Goal: Complete application form

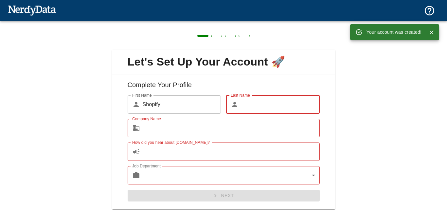
scroll to position [19, 0]
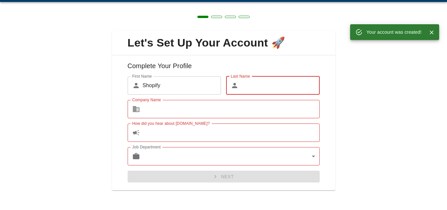
type input "Marry"
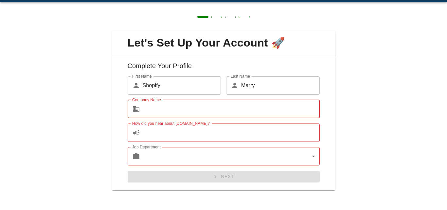
click at [252, 106] on input "Company Name" at bounding box center [231, 109] width 177 height 18
click at [221, 136] on input "How did you hear about [DOMAIN_NAME]?" at bounding box center [231, 132] width 177 height 18
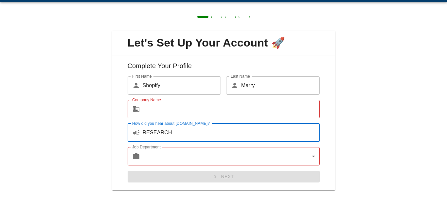
type input "RESEARCH"
click at [170, 23] on body "Technologies Domains Pricing Products Create a Report Create a list of websites…" at bounding box center [223, 11] width 447 height 23
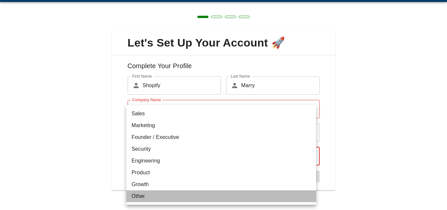
click at [151, 195] on li "Other" at bounding box center [221, 196] width 190 height 12
type input "other"
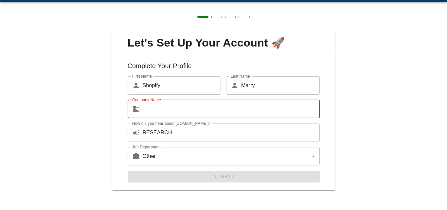
click at [183, 106] on input "Company Name" at bounding box center [231, 109] width 177 height 18
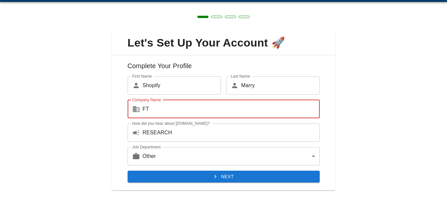
type input "FT"
click at [209, 173] on button "Next" at bounding box center [224, 176] width 192 height 12
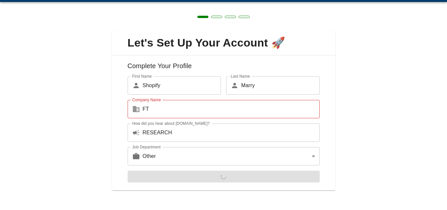
scroll to position [0, 0]
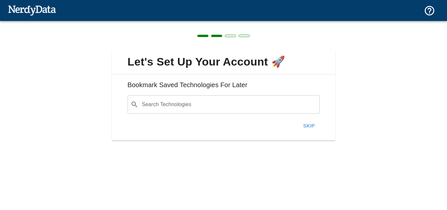
click at [234, 103] on input "Search Technologies" at bounding box center [229, 104] width 176 height 12
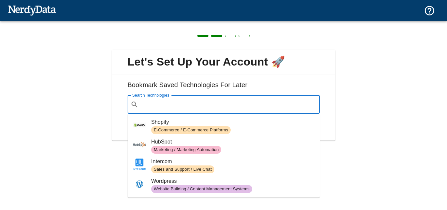
paste input "[URL][DOMAIN_NAME]"
type input "[URL][DOMAIN_NAME]"
paste input "powered by Wix"
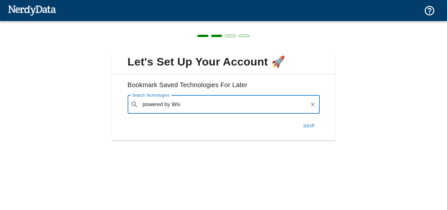
click at [185, 101] on input "powered by Wix" at bounding box center [224, 104] width 166 height 12
click at [223, 102] on input "powered by Wix" at bounding box center [224, 104] width 166 height 12
click at [215, 103] on input "powered by Wix" at bounding box center [224, 104] width 166 height 12
type input "powered by Wix"
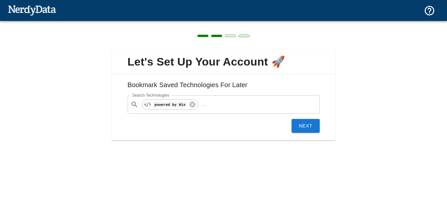
click at [302, 124] on button "Next" at bounding box center [305, 126] width 28 height 14
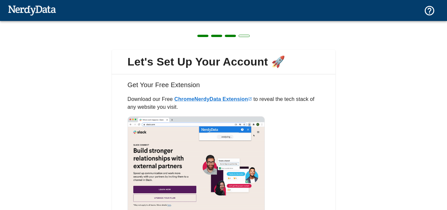
click at [214, 35] on span at bounding box center [216, 36] width 11 height 2
click at [210, 31] on div at bounding box center [223, 35] width 447 height 29
click at [213, 34] on div at bounding box center [223, 35] width 447 height 29
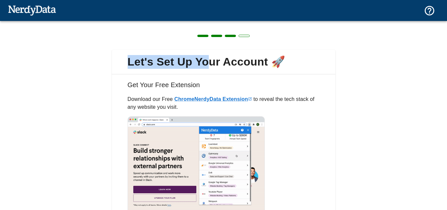
drag, startPoint x: 213, startPoint y: 34, endPoint x: 211, endPoint y: 103, distance: 69.0
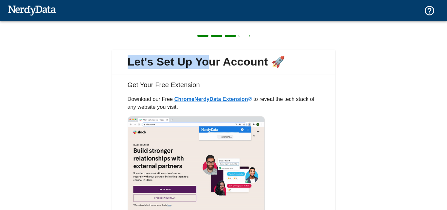
click at [211, 103] on div "Let's Set Up Your Account 🚀 Get Your Free Extension Download our Free Chrome Ne…" at bounding box center [223, 142] width 447 height 243
